Goal: Find specific fact: Find specific fact

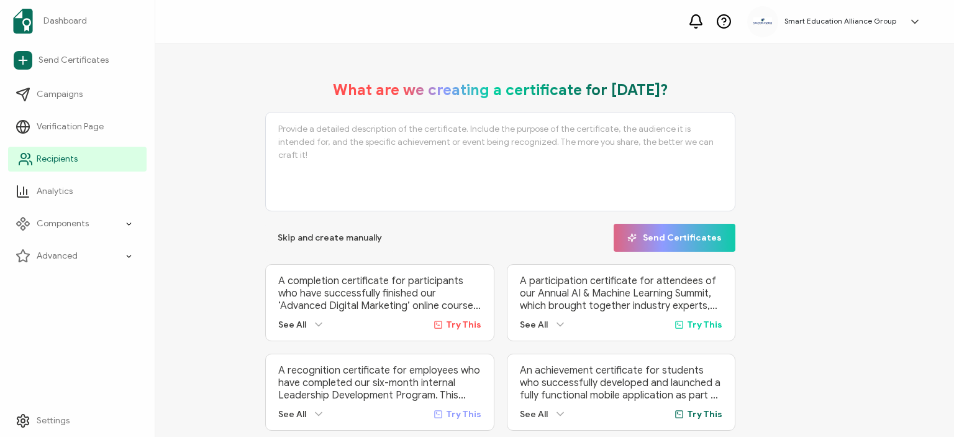
click at [62, 160] on span "Recipients" at bounding box center [57, 159] width 41 height 12
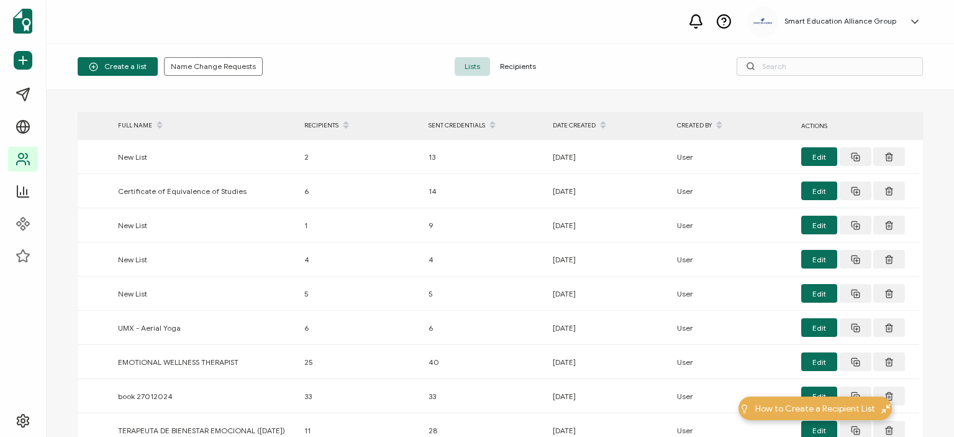
click at [530, 65] on span "Recipients" at bounding box center [518, 66] width 56 height 19
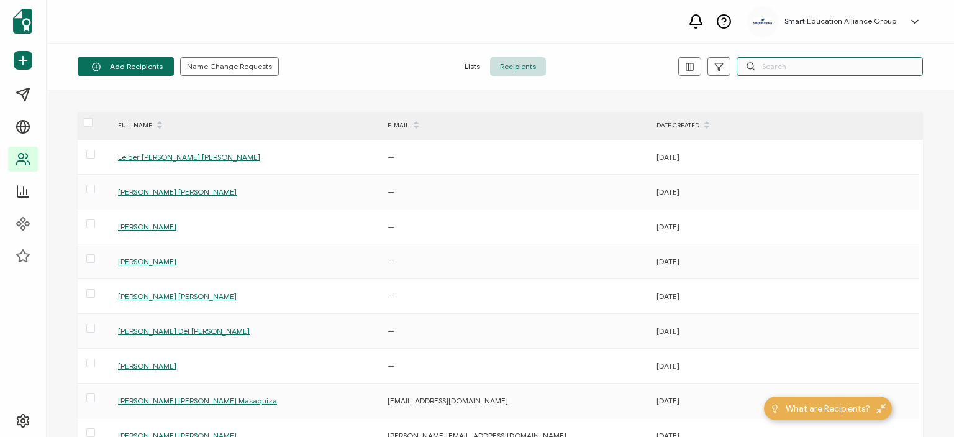
click at [773, 66] on input "text" at bounding box center [830, 66] width 186 height 19
drag, startPoint x: 753, startPoint y: 64, endPoint x: 760, endPoint y: 65, distance: 6.9
click at [753, 64] on icon at bounding box center [750, 65] width 9 height 9
click at [774, 66] on input "text" at bounding box center [830, 66] width 186 height 19
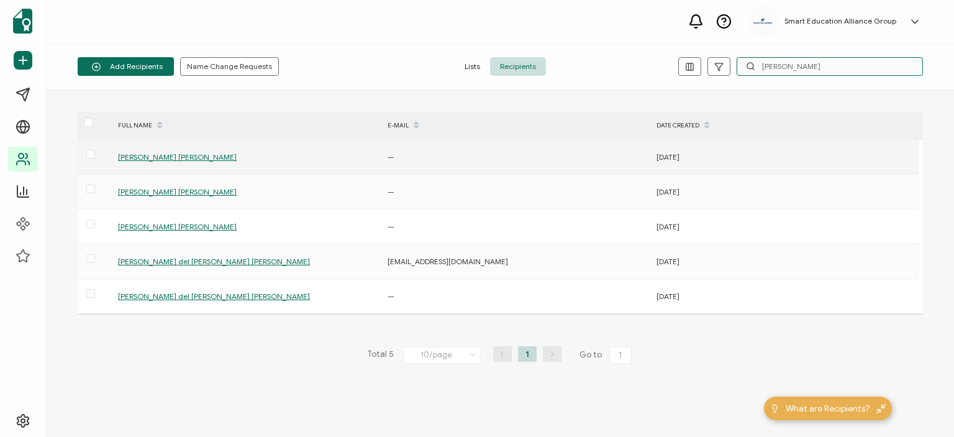
type input "[PERSON_NAME]"
click at [163, 154] on span "[PERSON_NAME] [PERSON_NAME]" at bounding box center [177, 156] width 119 height 9
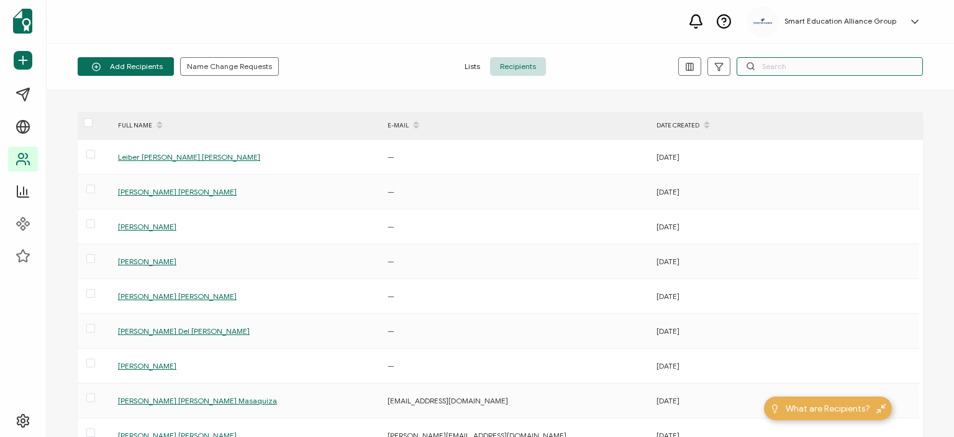
click at [850, 66] on input "text" at bounding box center [830, 66] width 186 height 19
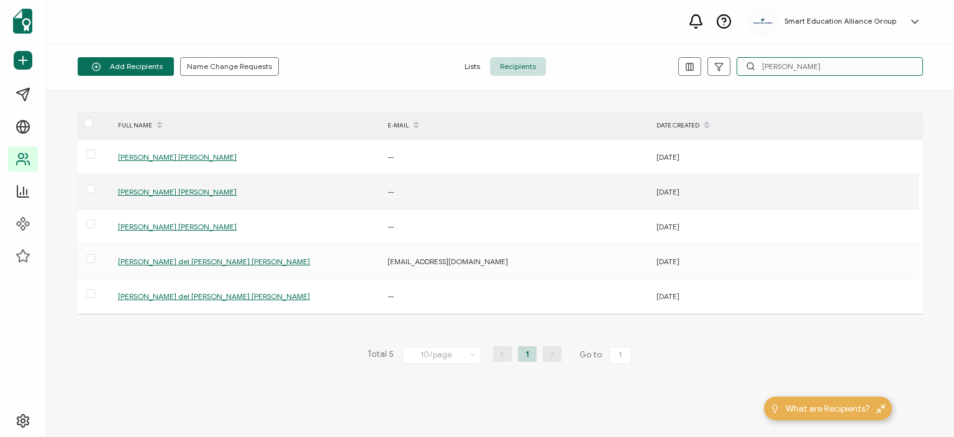
type input "[PERSON_NAME]"
click at [168, 190] on span "[PERSON_NAME] [PERSON_NAME]" at bounding box center [177, 191] width 119 height 9
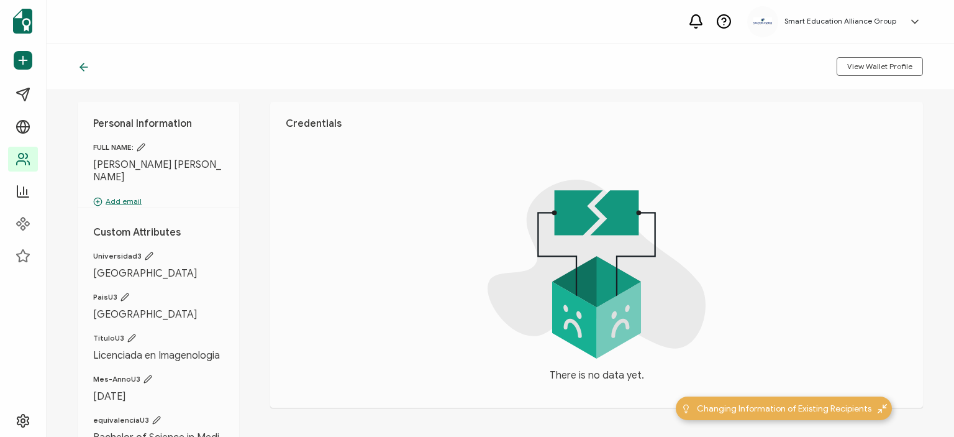
scroll to position [10, 0]
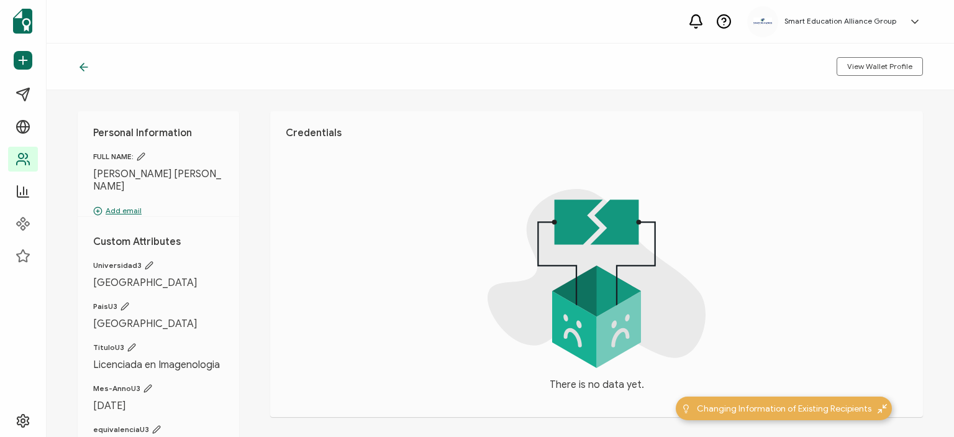
drag, startPoint x: 152, startPoint y: 189, endPoint x: 107, endPoint y: 172, distance: 47.8
click at [78, 176] on div "Personal Information FULL NAME: [PERSON_NAME] [PERSON_NAME] Add email Custom At…" at bounding box center [158, 328] width 161 height 434
copy span "[PERSON_NAME] [PERSON_NAME]"
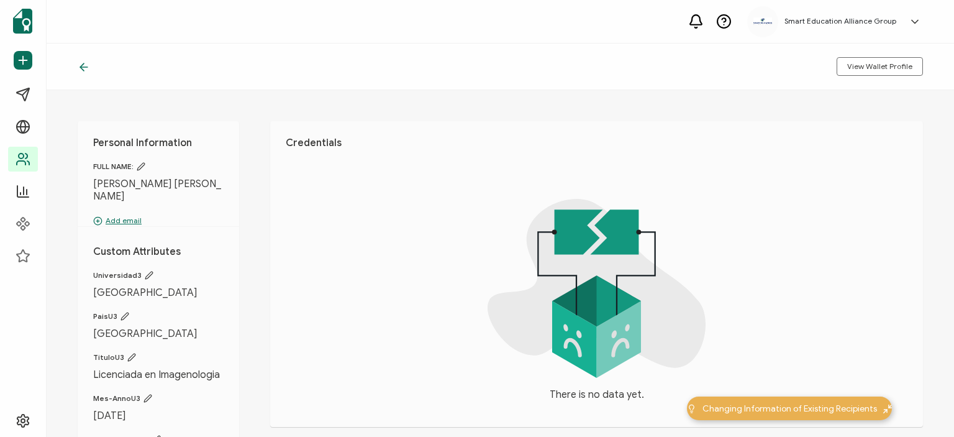
click at [79, 64] on icon at bounding box center [84, 67] width 12 height 12
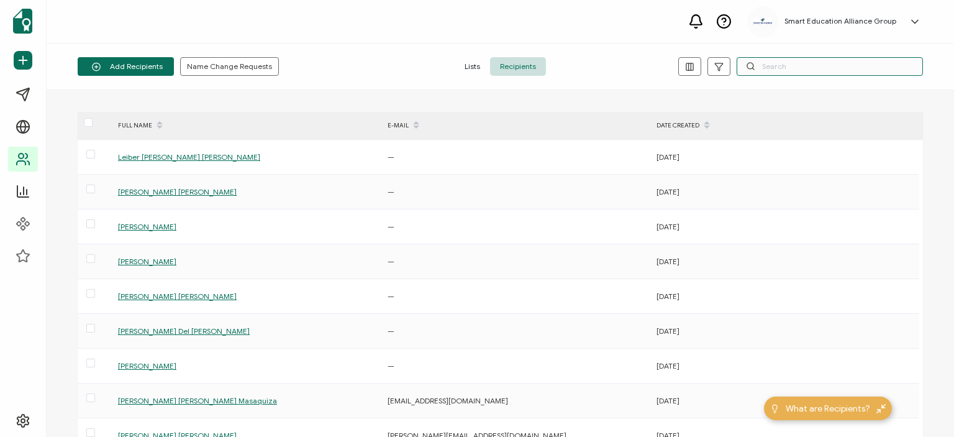
click at [784, 64] on input "text" at bounding box center [830, 66] width 186 height 19
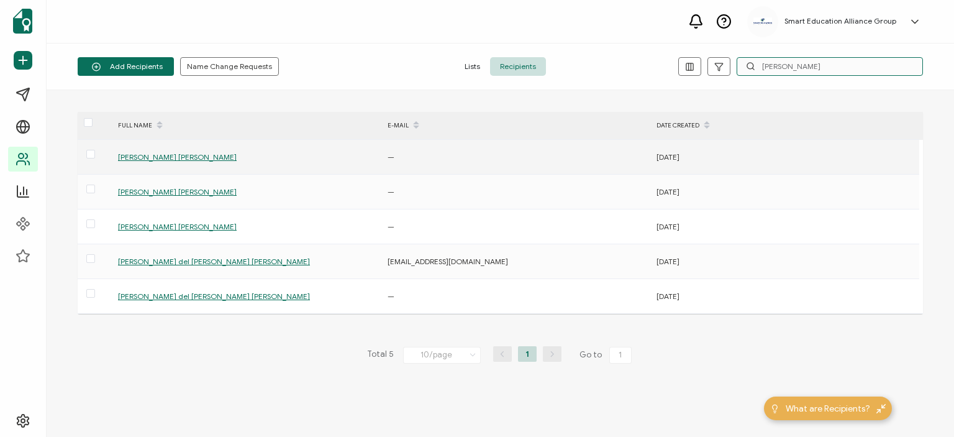
type input "[PERSON_NAME]"
click at [216, 158] on span "[PERSON_NAME] [PERSON_NAME]" at bounding box center [177, 156] width 119 height 9
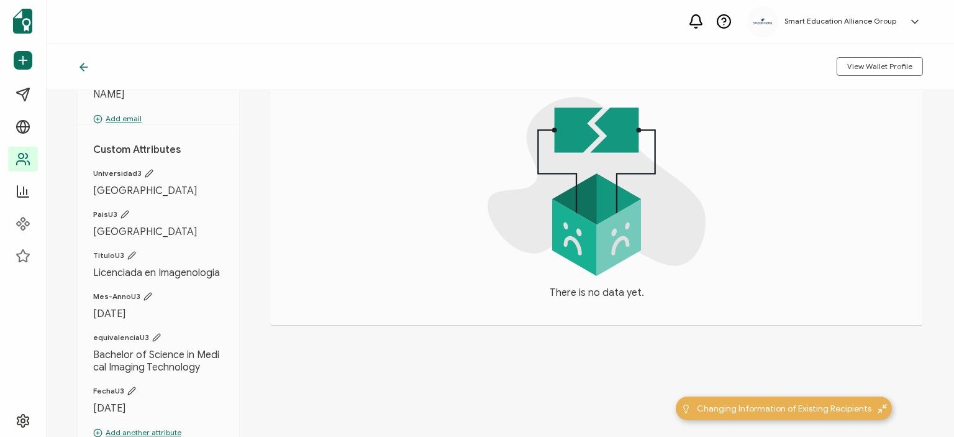
scroll to position [72, 0]
